Goal: Browse casually

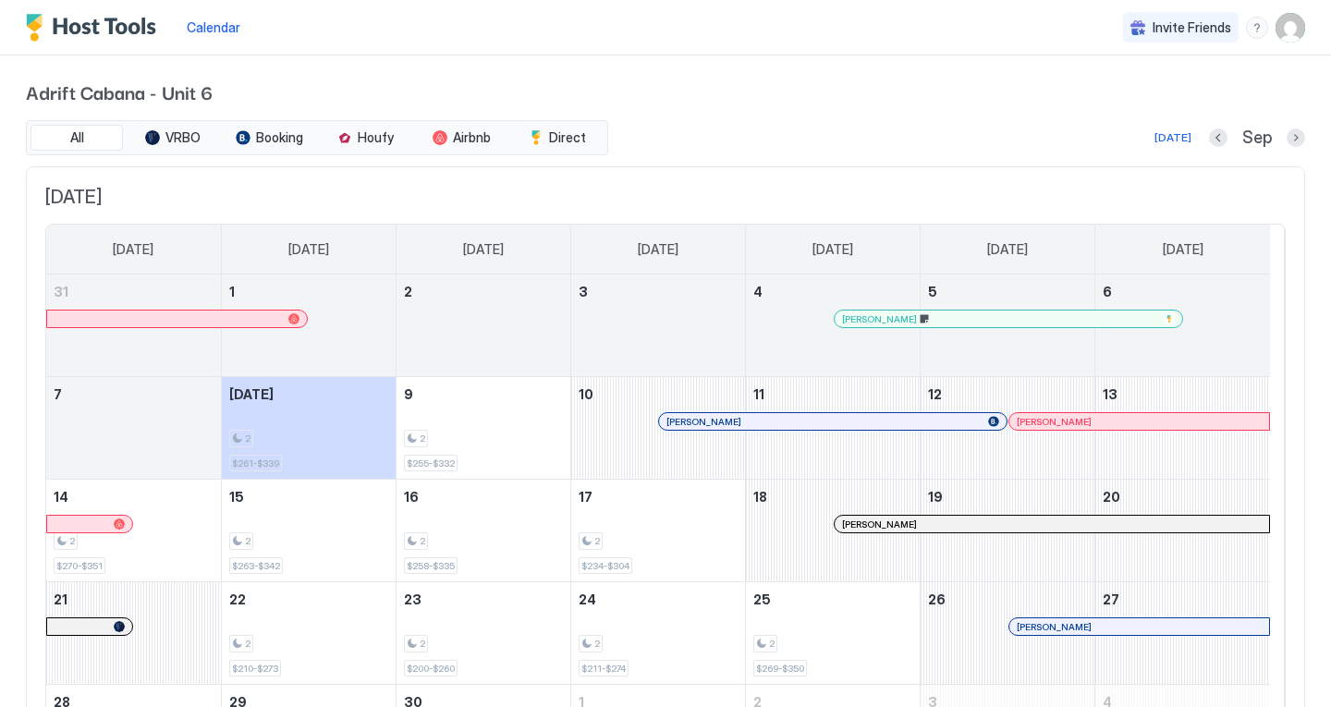
drag, startPoint x: 0, startPoint y: 0, endPoint x: 117, endPoint y: 33, distance: 122.0
click at [117, 33] on img "Host Tools Logo" at bounding box center [95, 28] width 139 height 28
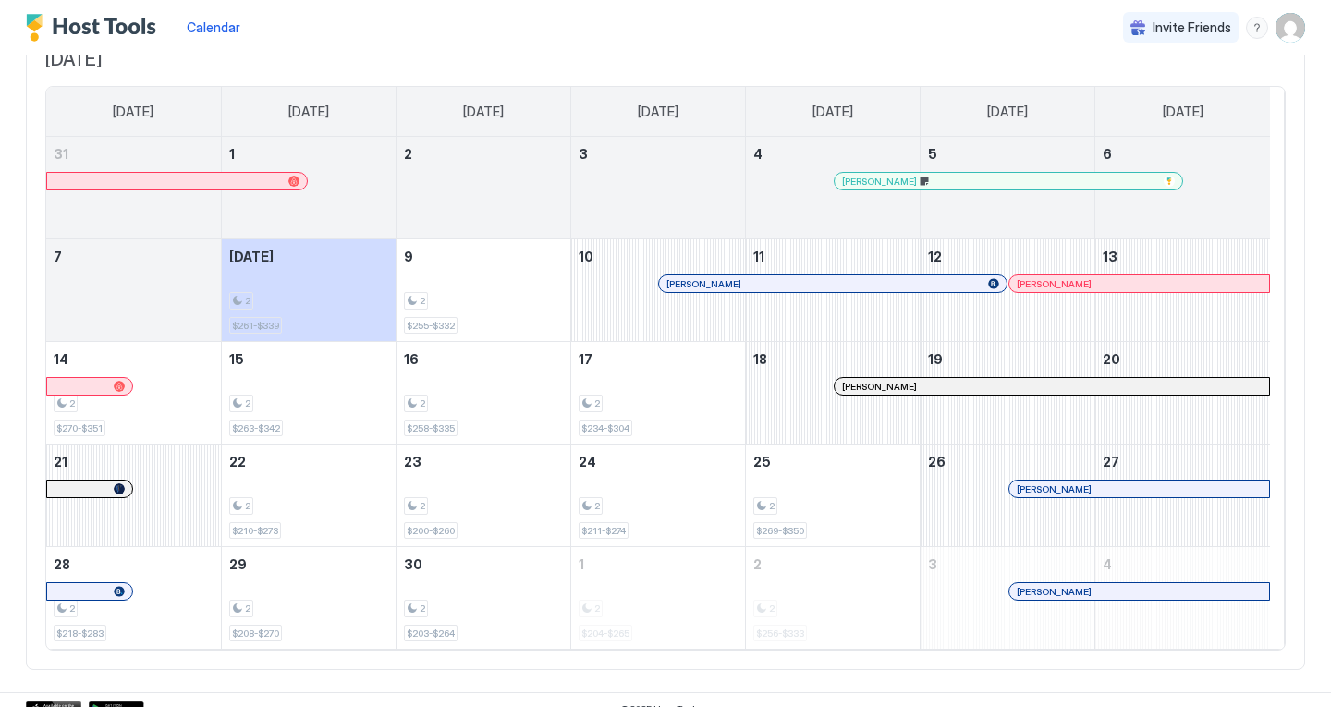
scroll to position [156, 0]
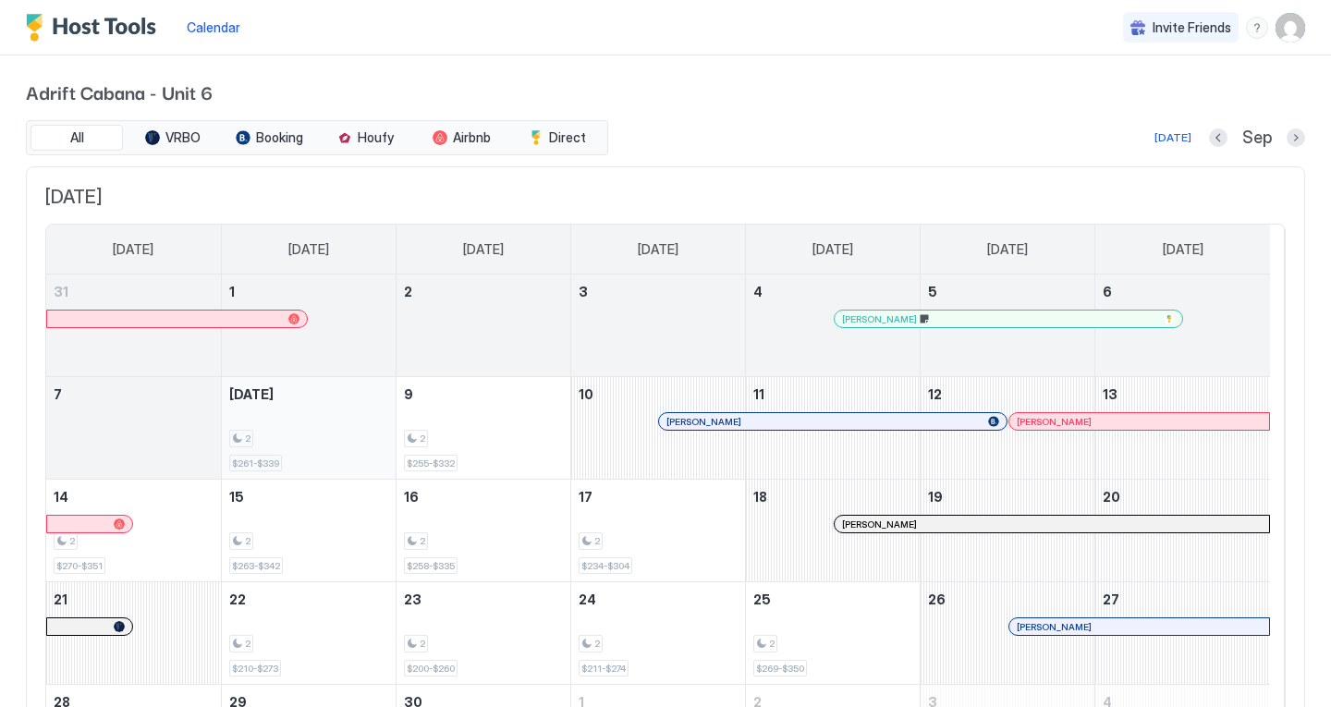
click at [338, 453] on div "2 $261-$339" at bounding box center [308, 428] width 159 height 87
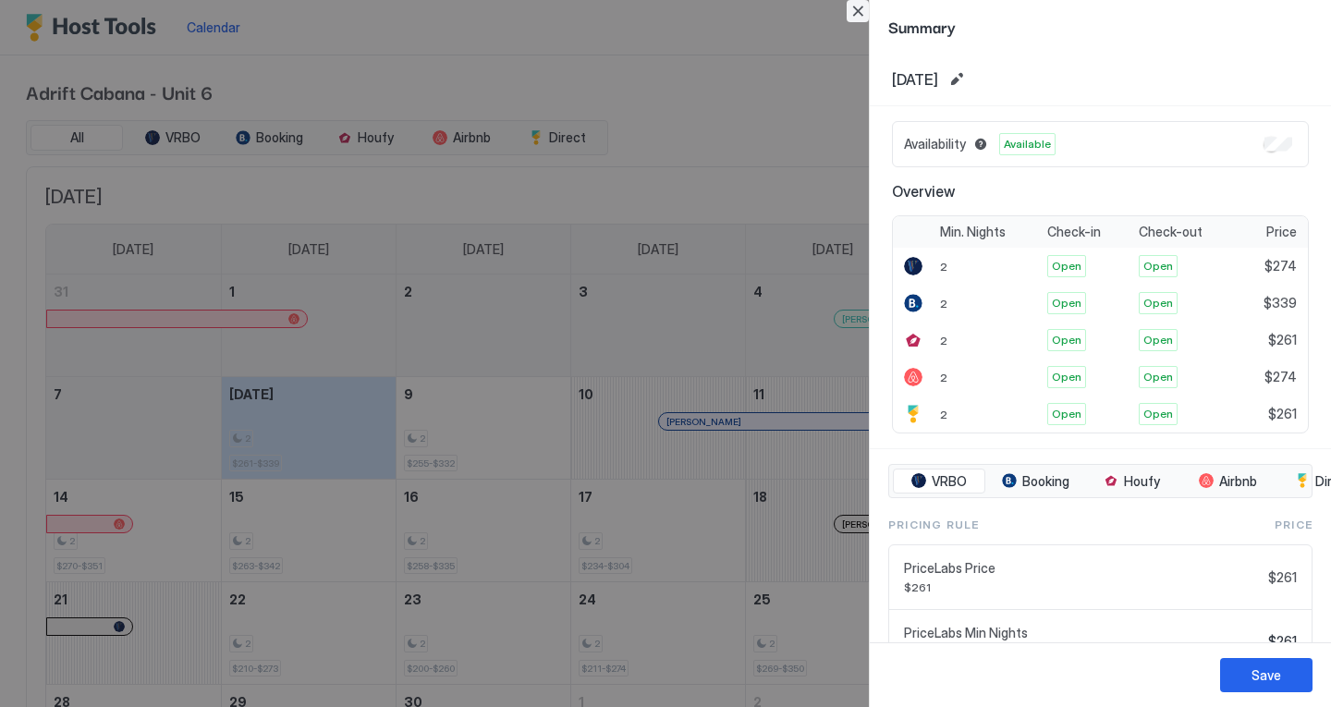
click at [858, 7] on button "Close" at bounding box center [858, 11] width 22 height 22
